Goal: Information Seeking & Learning: Learn about a topic

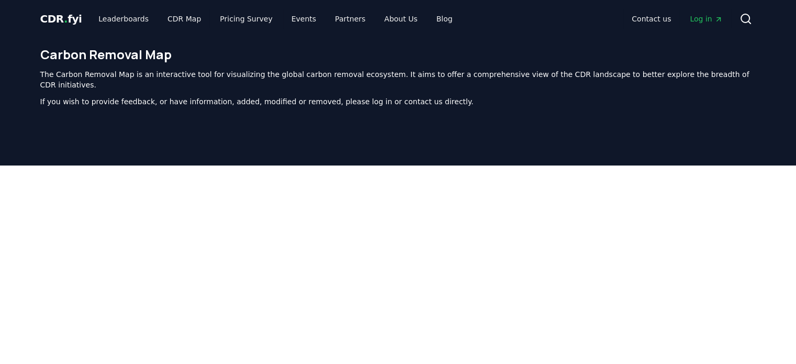
click at [766, 180] on div at bounding box center [398, 347] width 796 height 364
click at [128, 20] on link "Leaderboards" at bounding box center [123, 18] width 67 height 19
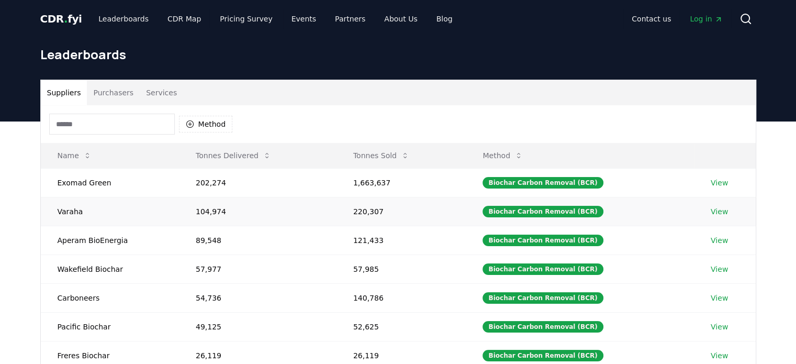
click at [714, 210] on link "View" at bounding box center [719, 211] width 17 height 10
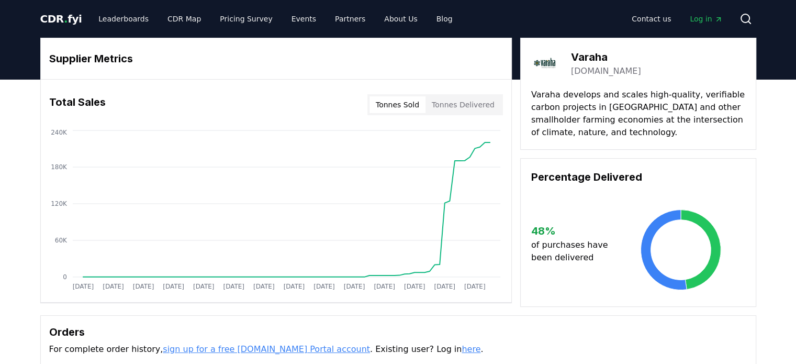
click at [415, 101] on button "Tonnes Sold" at bounding box center [398, 104] width 56 height 17
click at [465, 108] on button "Tonnes Delivered" at bounding box center [463, 104] width 75 height 17
click at [420, 104] on button "Tonnes Sold" at bounding box center [398, 104] width 56 height 17
click at [459, 106] on button "Tonnes Delivered" at bounding box center [463, 104] width 75 height 17
click at [412, 110] on button "Tonnes Sold" at bounding box center [398, 104] width 56 height 17
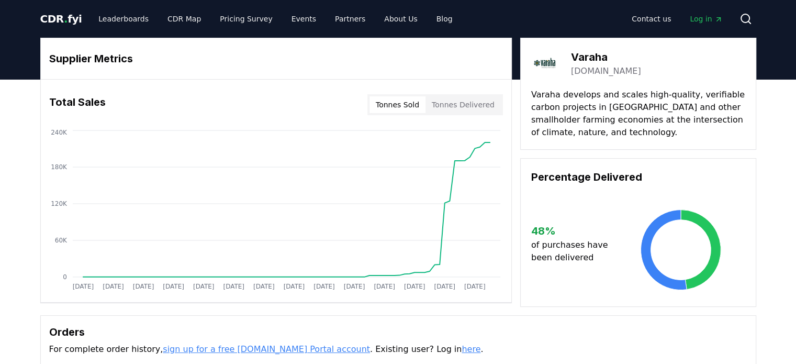
click at [452, 116] on div "Total Sales Tonnes Sold Tonnes Delivered" at bounding box center [276, 105] width 471 height 38
click at [461, 110] on button "Tonnes Delivered" at bounding box center [463, 104] width 75 height 17
click at [415, 106] on button "Tonnes Sold" at bounding box center [398, 104] width 56 height 17
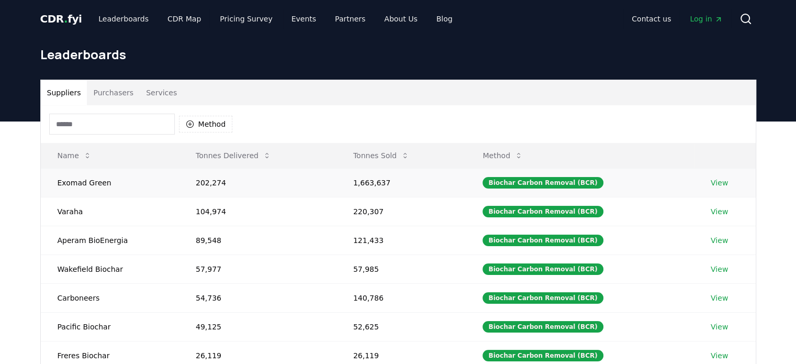
click at [712, 184] on link "View" at bounding box center [719, 182] width 17 height 10
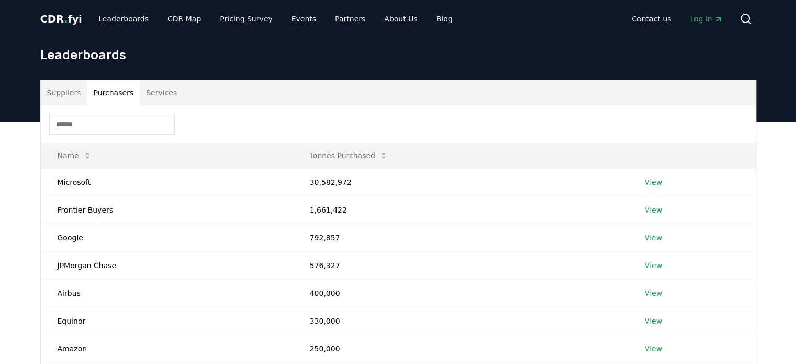
click at [109, 93] on button "Purchasers" at bounding box center [113, 92] width 53 height 25
click at [648, 180] on link "View" at bounding box center [653, 182] width 17 height 10
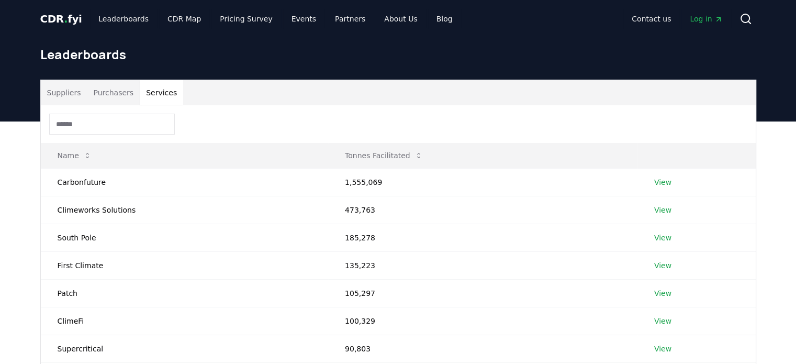
click at [140, 87] on button "Services" at bounding box center [161, 92] width 43 height 25
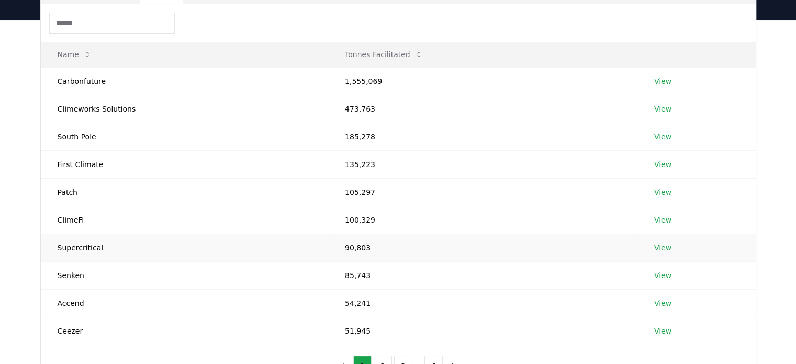
scroll to position [52, 0]
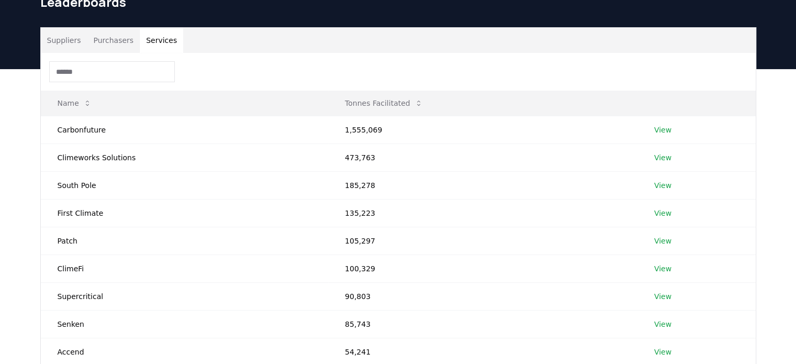
click at [99, 43] on button "Purchasers" at bounding box center [113, 40] width 53 height 25
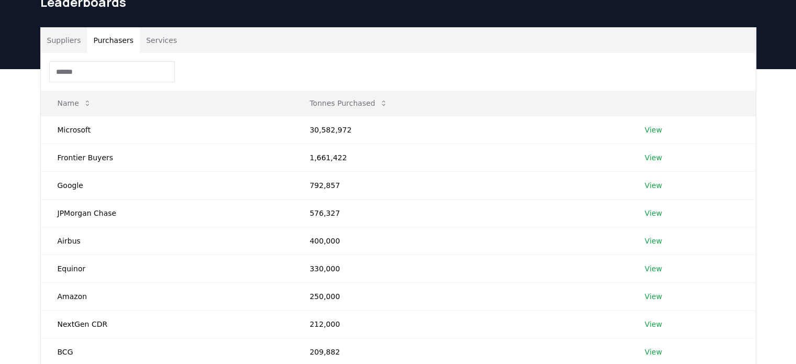
click at [68, 37] on button "Suppliers" at bounding box center [64, 40] width 47 height 25
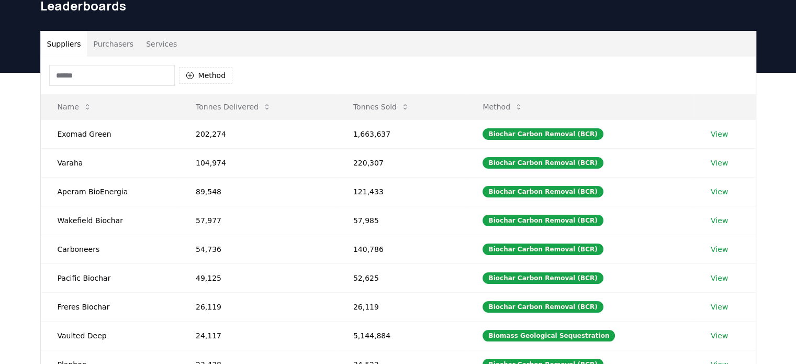
scroll to position [0, 0]
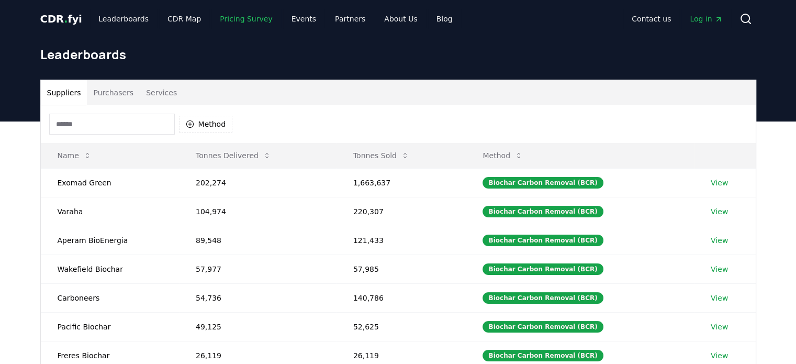
click at [221, 15] on link "Pricing Survey" at bounding box center [245, 18] width 69 height 19
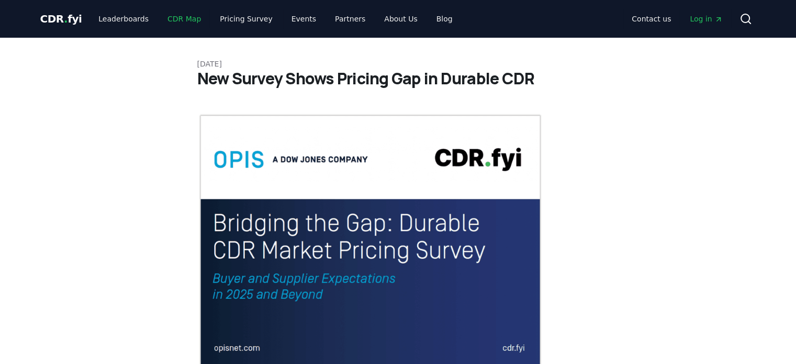
click at [163, 15] on link "CDR Map" at bounding box center [184, 18] width 50 height 19
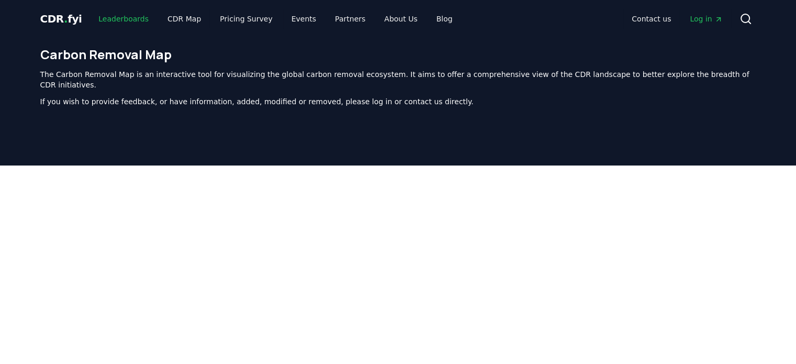
click at [126, 24] on link "Leaderboards" at bounding box center [123, 18] width 67 height 19
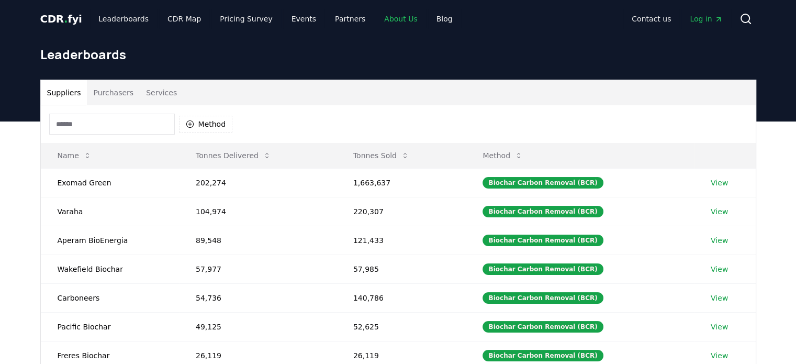
click at [382, 20] on link "About Us" at bounding box center [401, 18] width 50 height 19
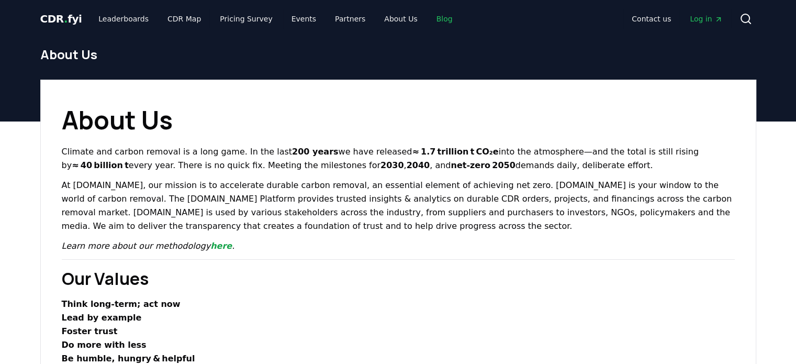
click at [428, 21] on link "Blog" at bounding box center [444, 18] width 33 height 19
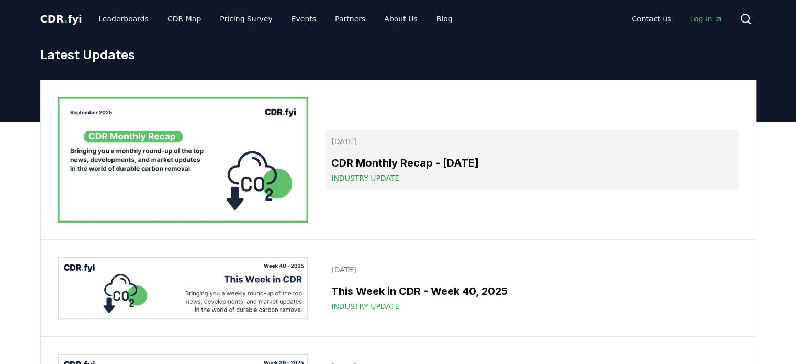
click at [371, 179] on span "Industry Update" at bounding box center [365, 178] width 68 height 10
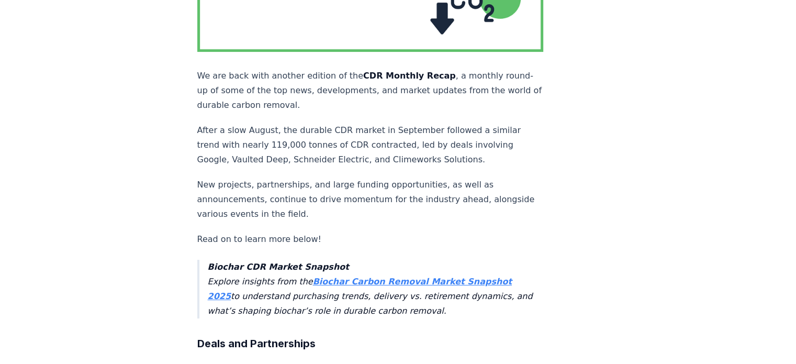
scroll to position [262, 0]
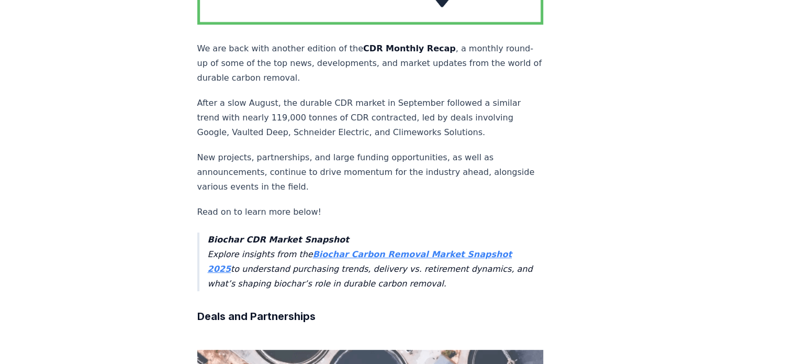
click at [344, 249] on strong "Biochar Carbon Removal Market Snapshot 2025" at bounding box center [360, 261] width 304 height 25
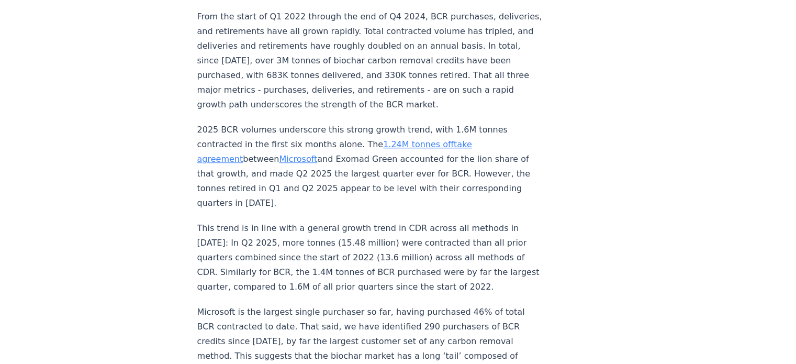
scroll to position [906, 0]
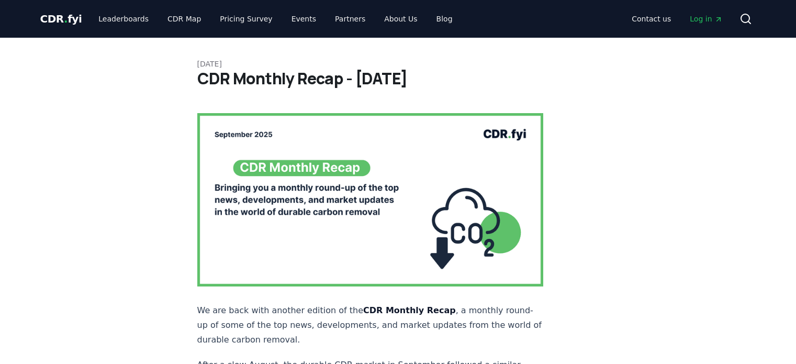
scroll to position [262, 0]
click at [186, 25] on link "CDR Map" at bounding box center [184, 18] width 50 height 19
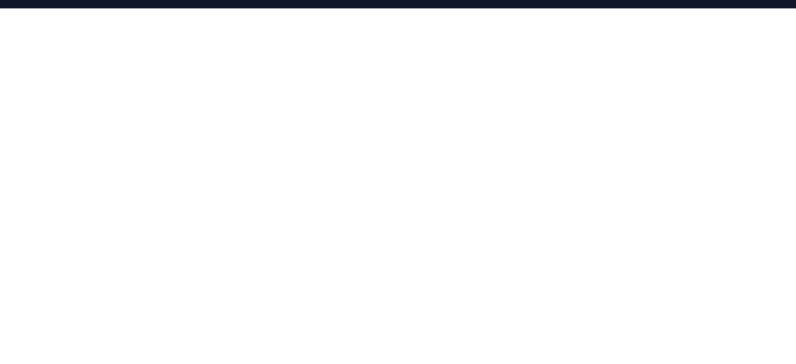
scroll to position [165, 0]
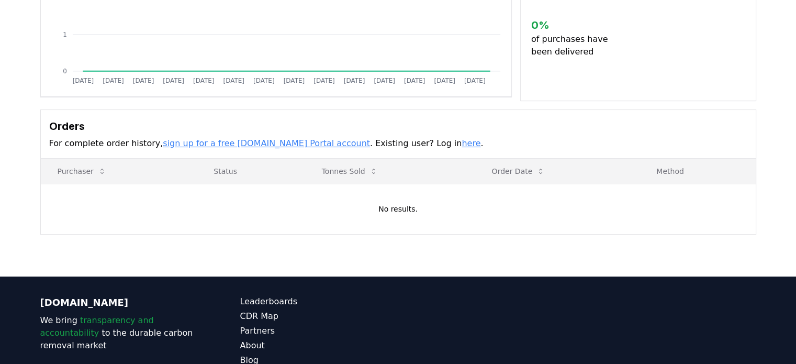
scroll to position [209, 0]
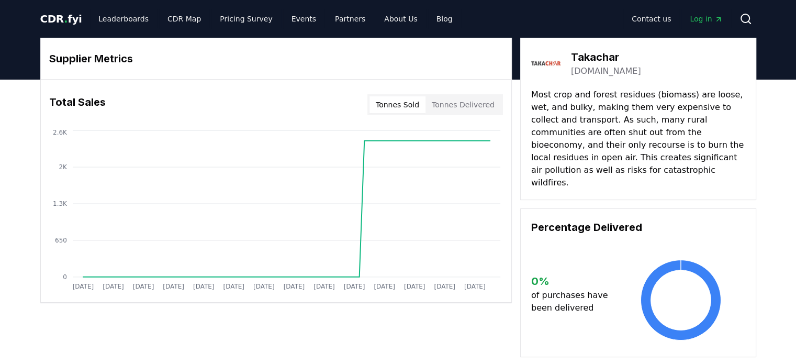
click at [597, 66] on link "[DOMAIN_NAME]" at bounding box center [606, 71] width 70 height 13
